Goal: Complete application form

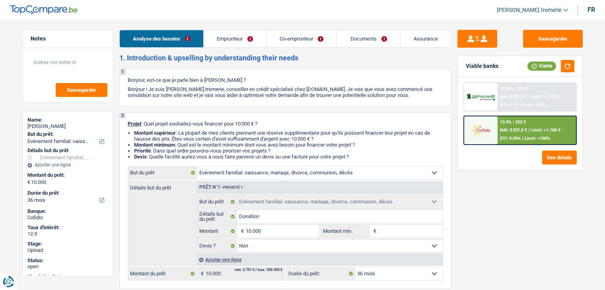
select select "familyEvent"
select select "36"
select select "familyEvent"
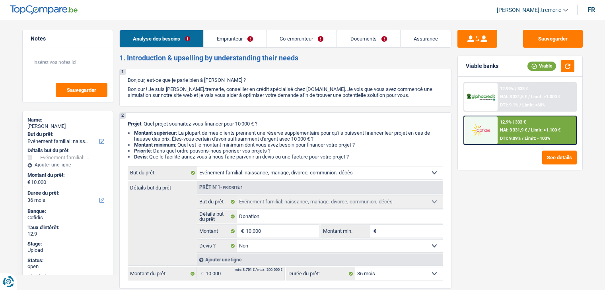
select select "false"
select select "36"
select select "retired"
select select "pension"
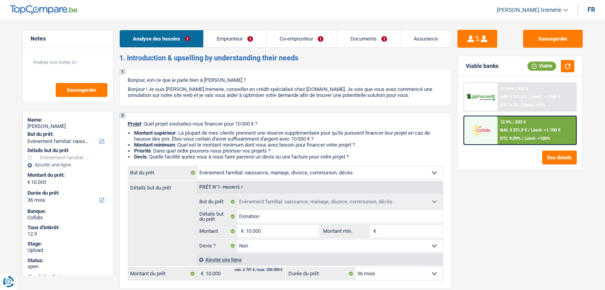
select select "pension"
select select "ownerWithoutMortgage"
select select "familyEvent"
select select "false"
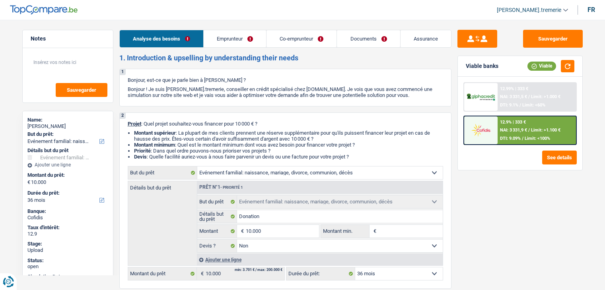
select select "36"
